Goal: Transaction & Acquisition: Purchase product/service

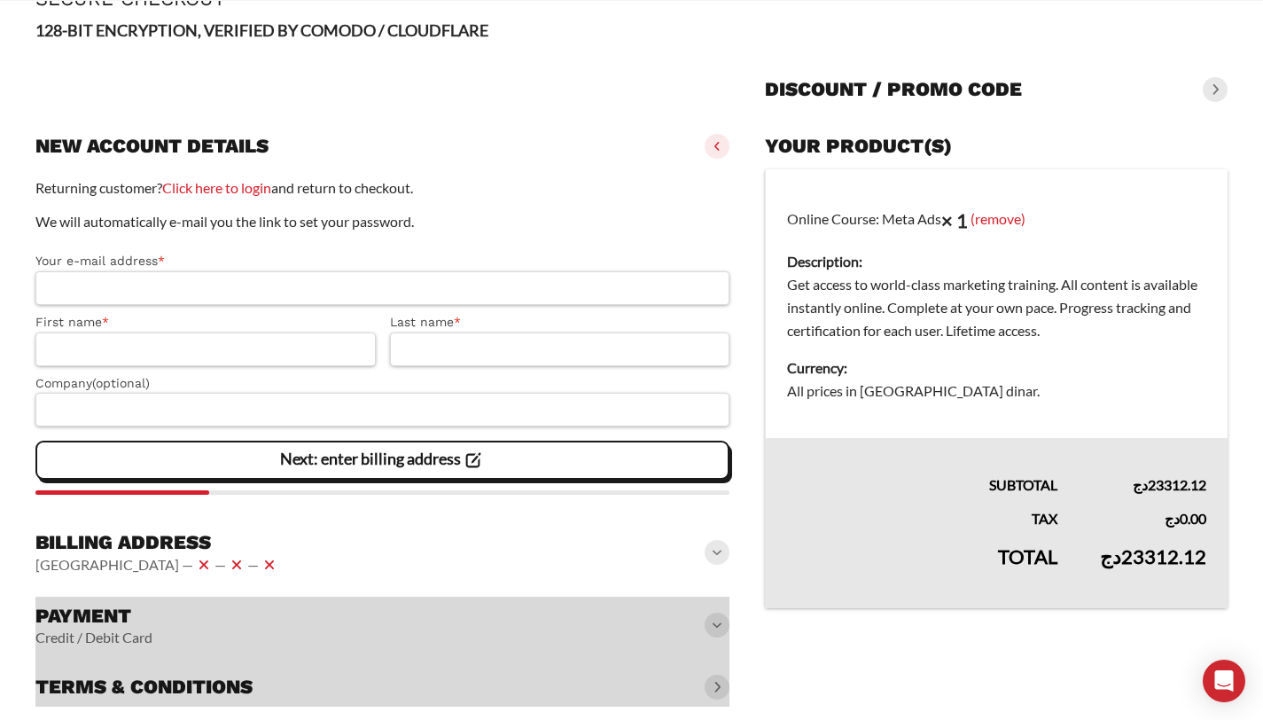
scroll to position [143, 0]
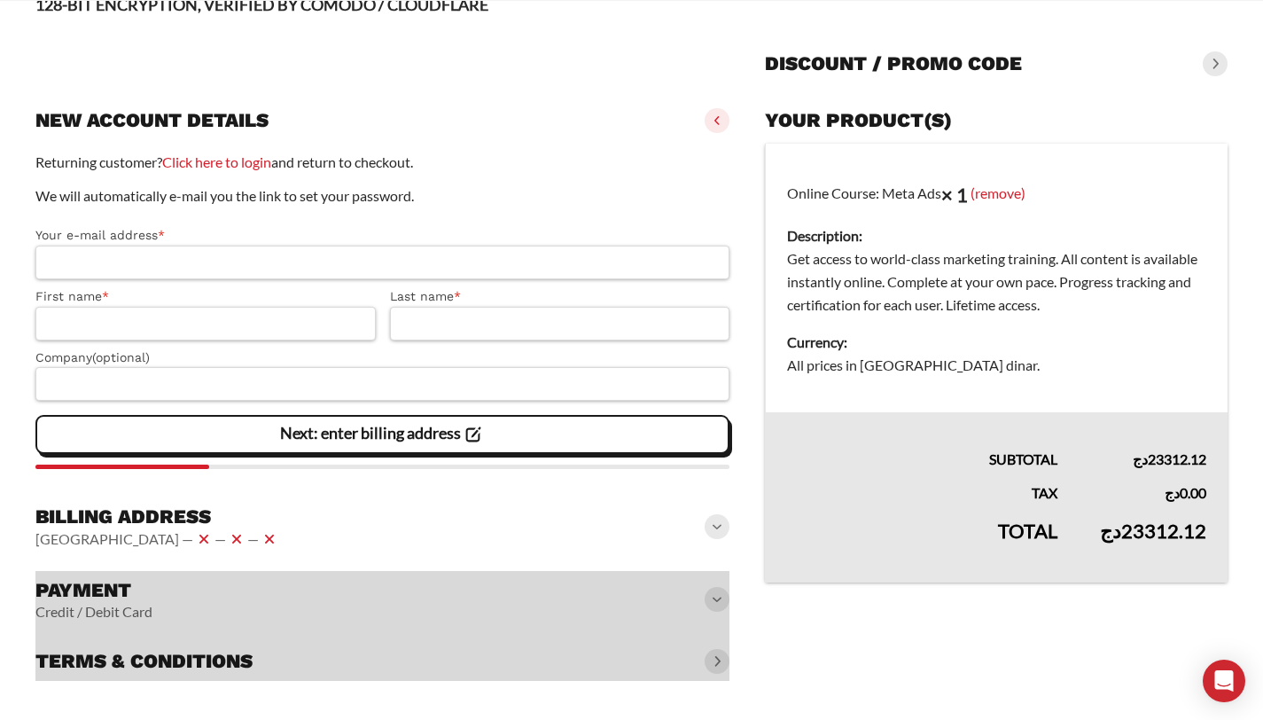
click at [198, 250] on input "Your e-mail address *" at bounding box center [382, 263] width 694 height 34
click at [147, 327] on input "First name *" at bounding box center [205, 324] width 340 height 34
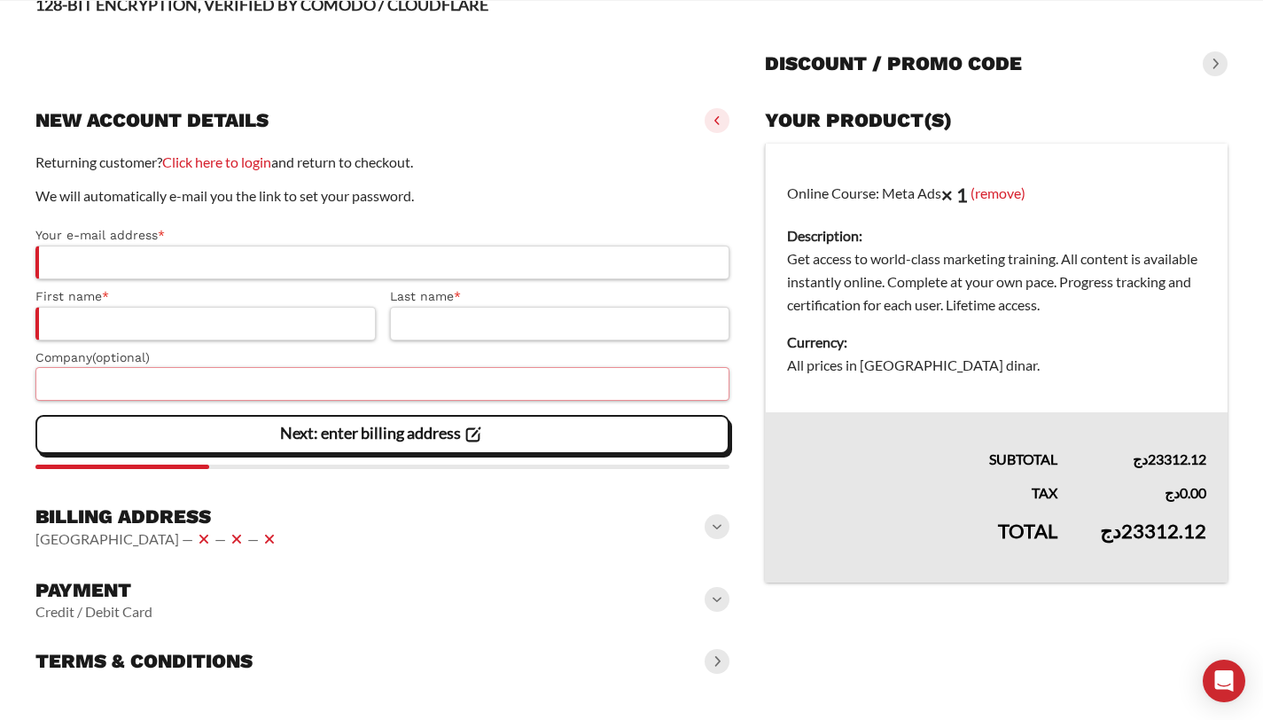
click at [390, 390] on input "Company (optional)" at bounding box center [382, 384] width 694 height 34
click at [719, 600] on span at bounding box center [717, 599] width 25 height 25
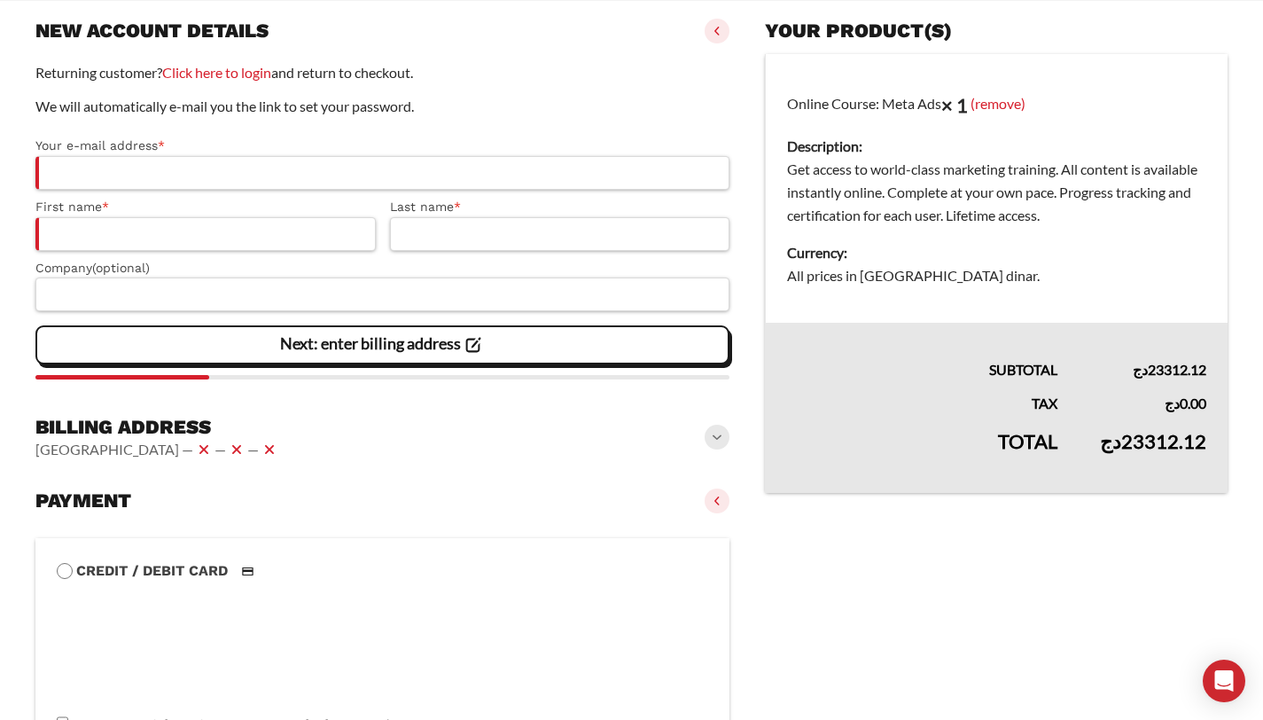
scroll to position [447, 0]
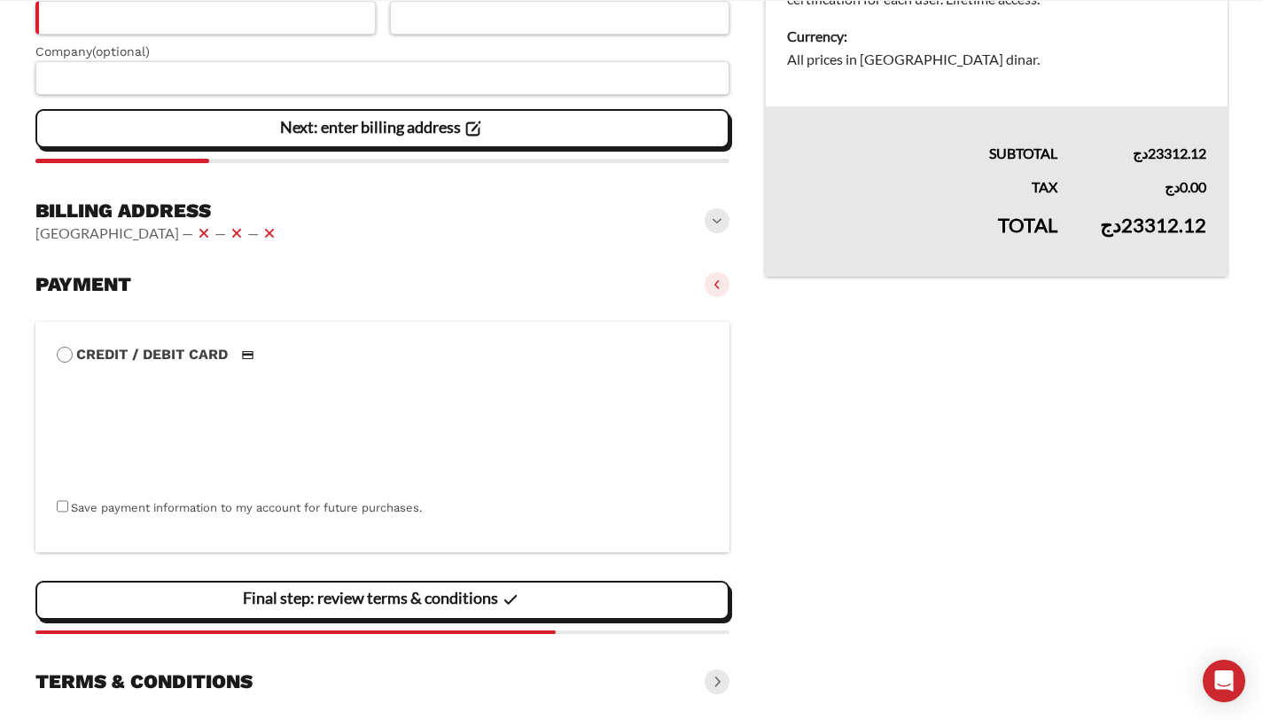
click at [410, 362] on label "Credit / Debit Card" at bounding box center [383, 354] width 652 height 23
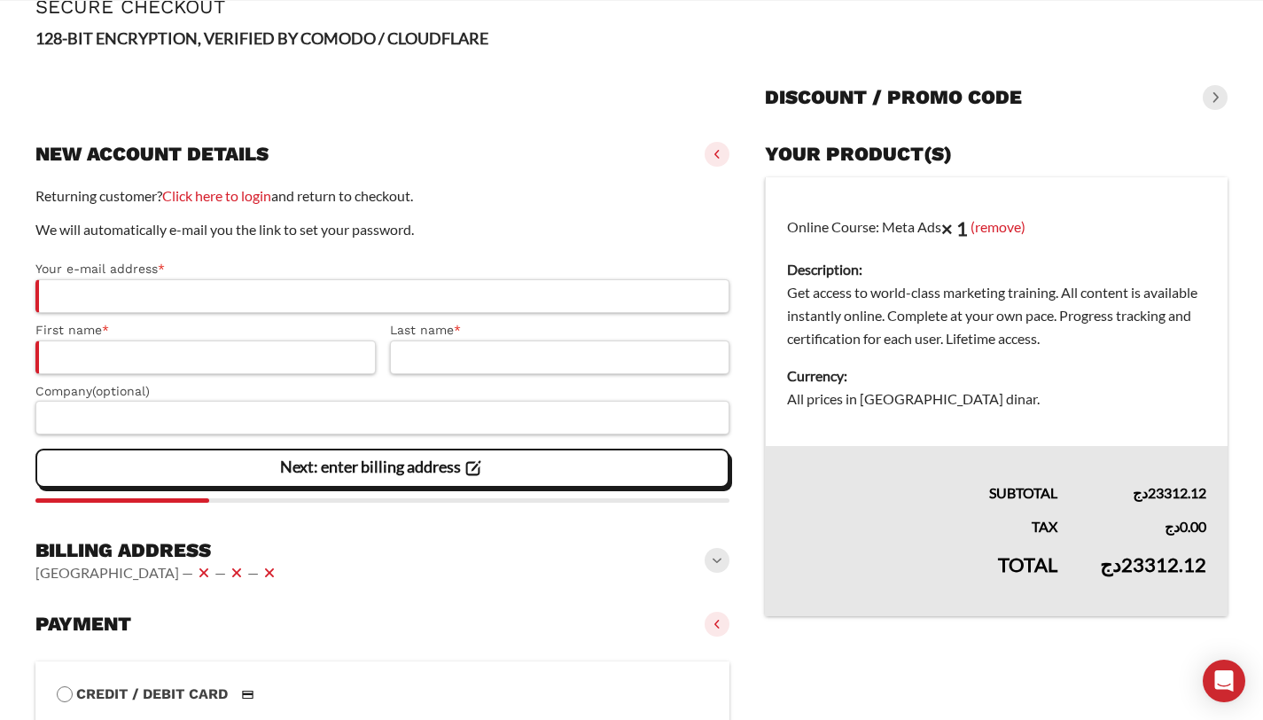
click at [935, 401] on dd "All prices in [GEOGRAPHIC_DATA] dinar." at bounding box center [996, 398] width 419 height 23
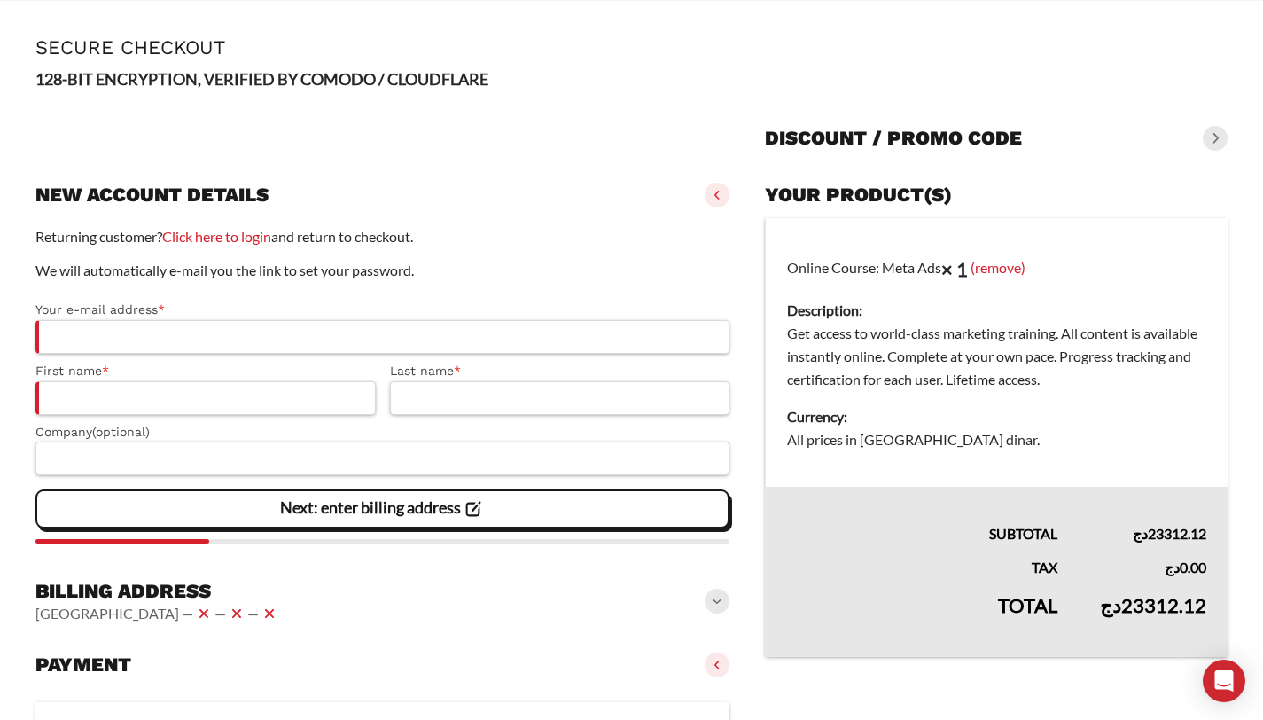
scroll to position [0, 0]
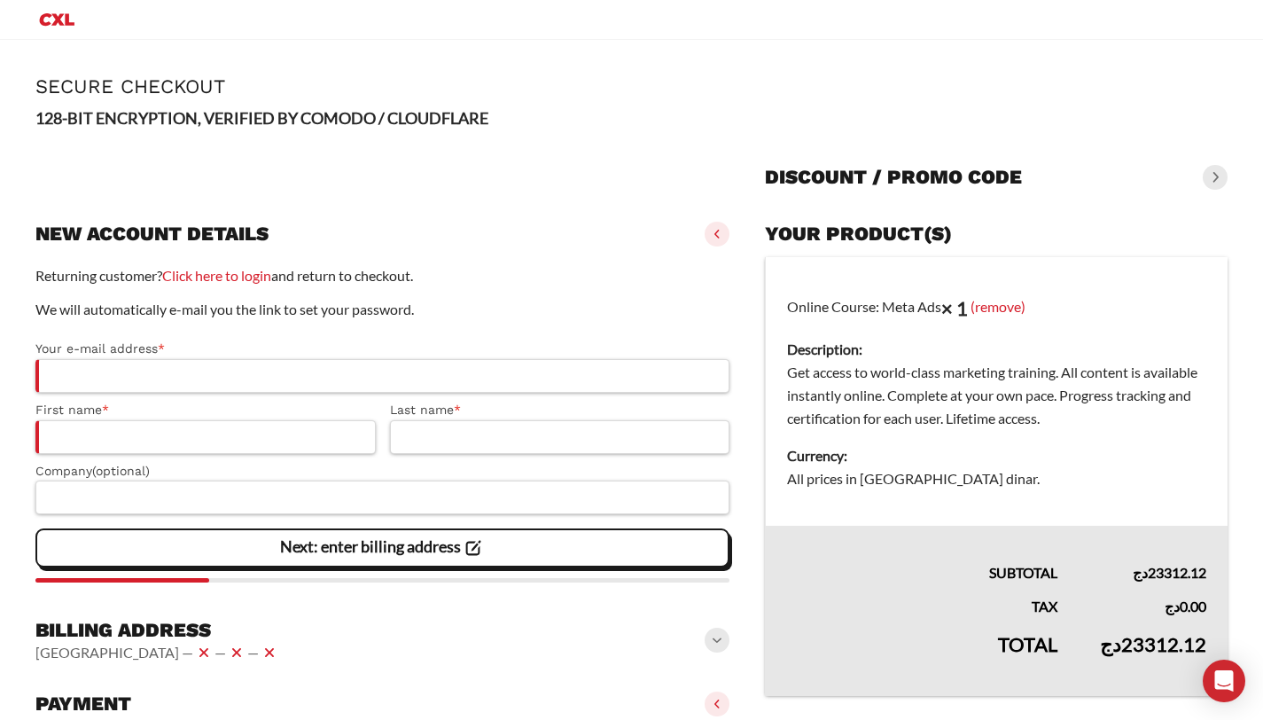
click at [1214, 181] on span at bounding box center [1215, 177] width 25 height 25
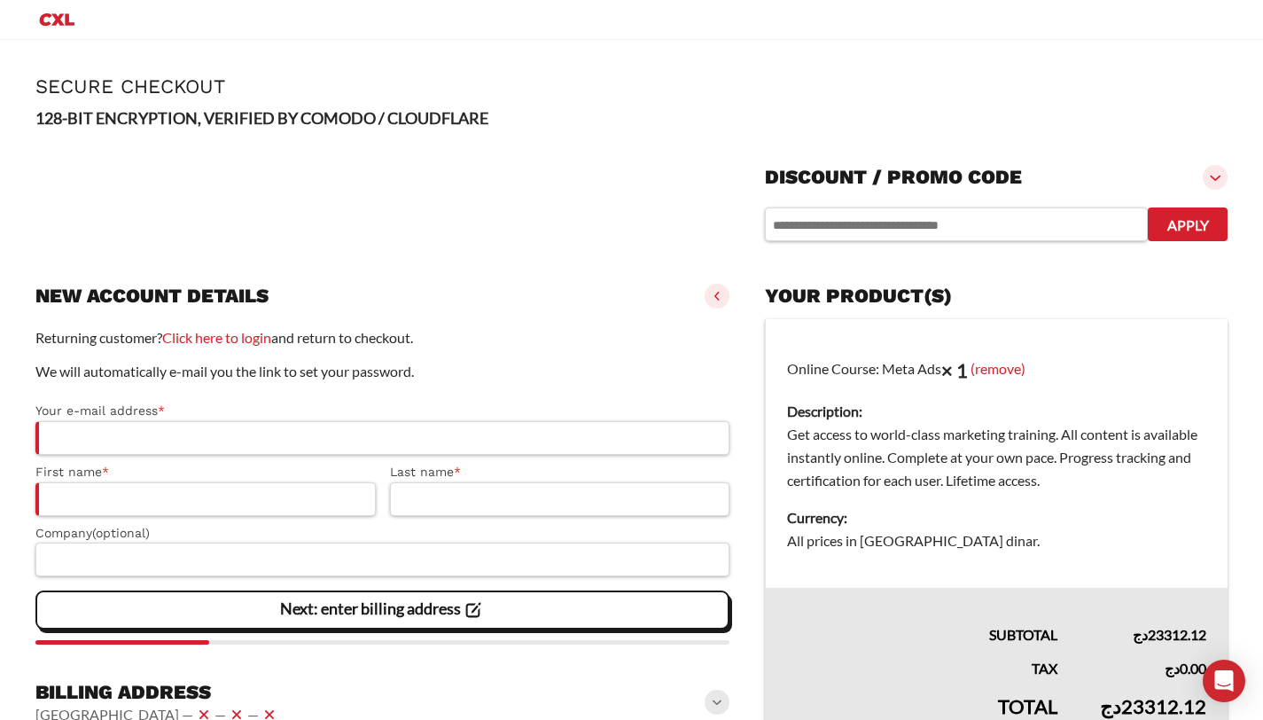
click at [1216, 179] on span at bounding box center [1215, 177] width 25 height 25
